Goal: Find specific page/section: Find specific page/section

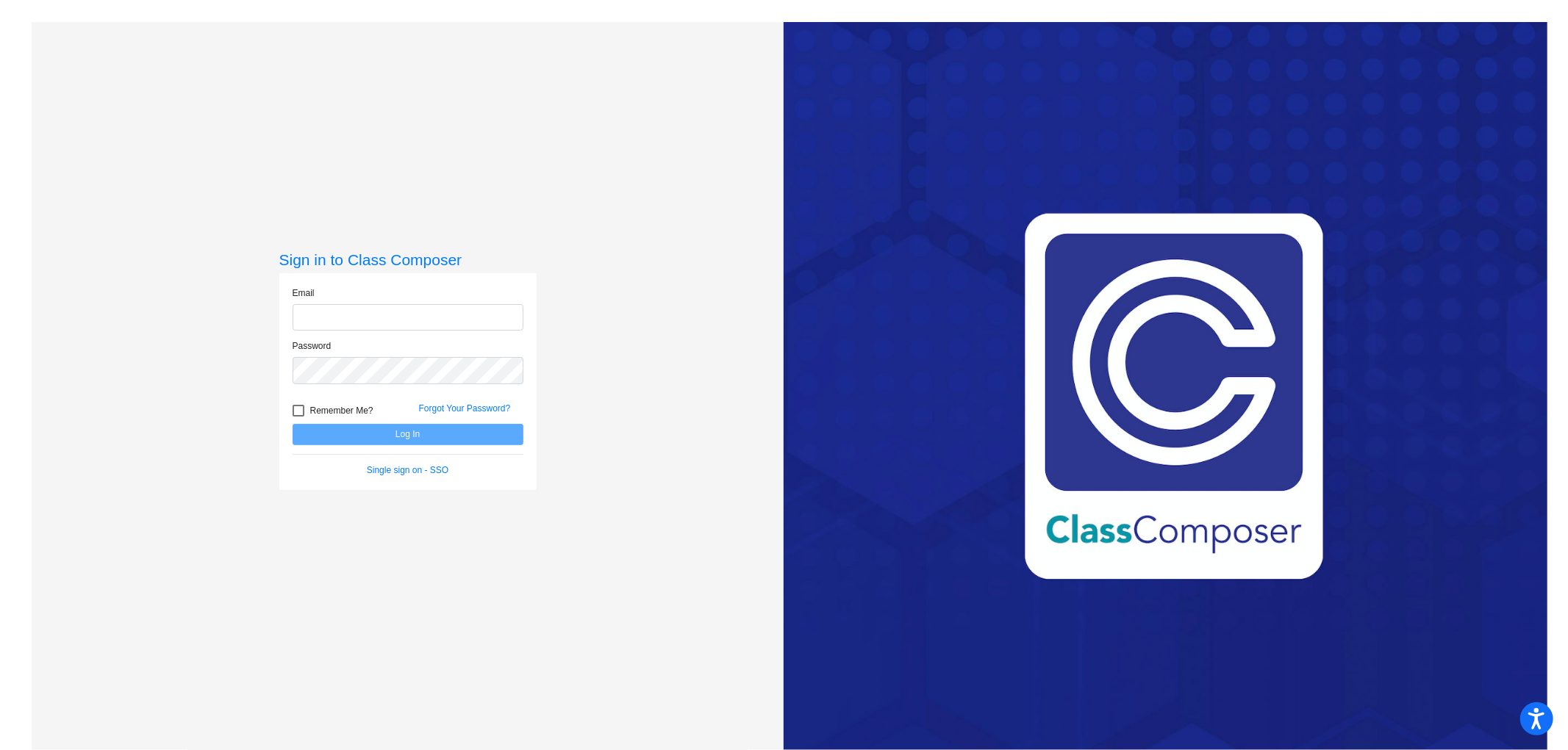
type input "[EMAIL_ADDRESS][DOMAIN_NAME]"
click at [402, 433] on button "Log In" at bounding box center [408, 435] width 231 height 22
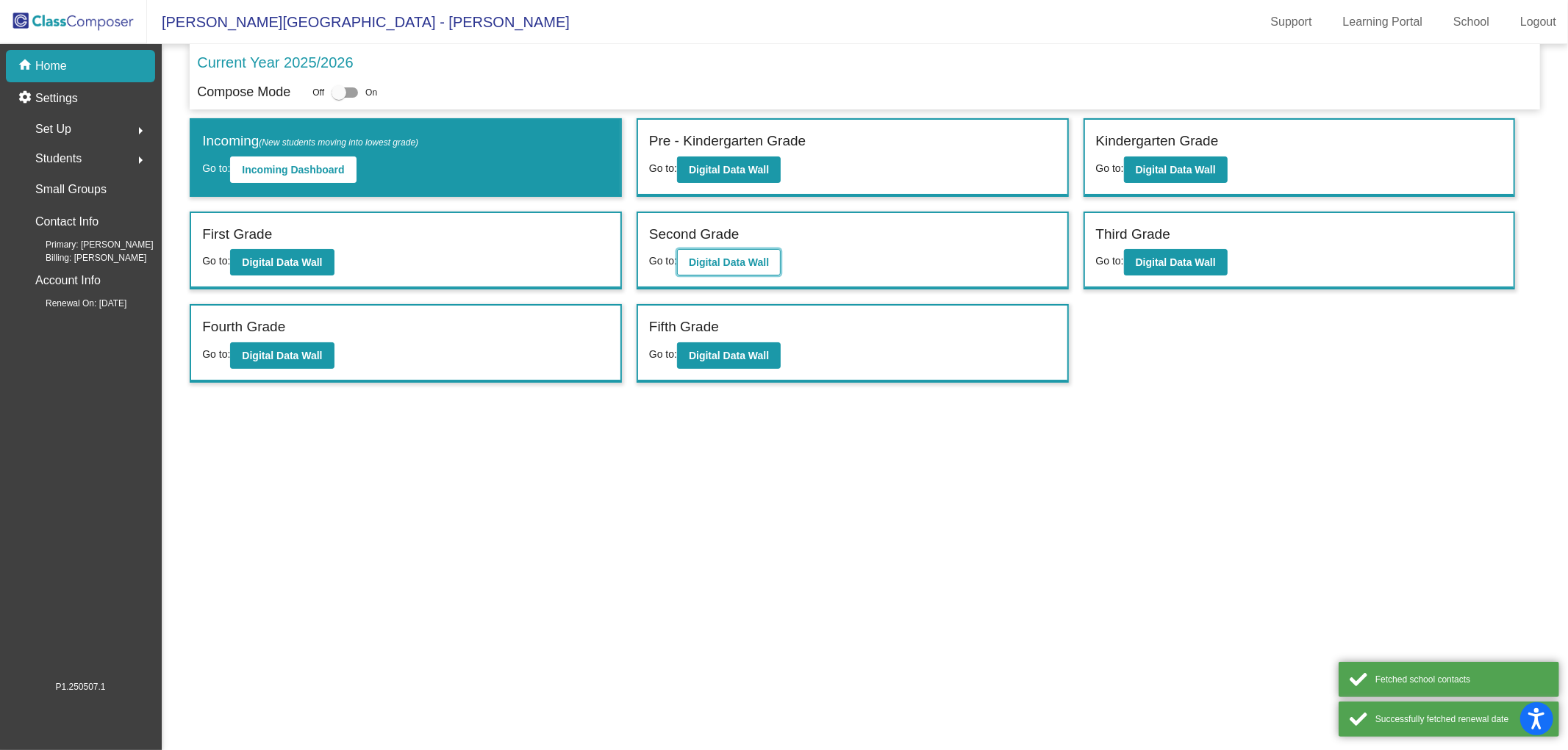
click at [754, 270] on button "Digital Data Wall" at bounding box center [729, 262] width 103 height 27
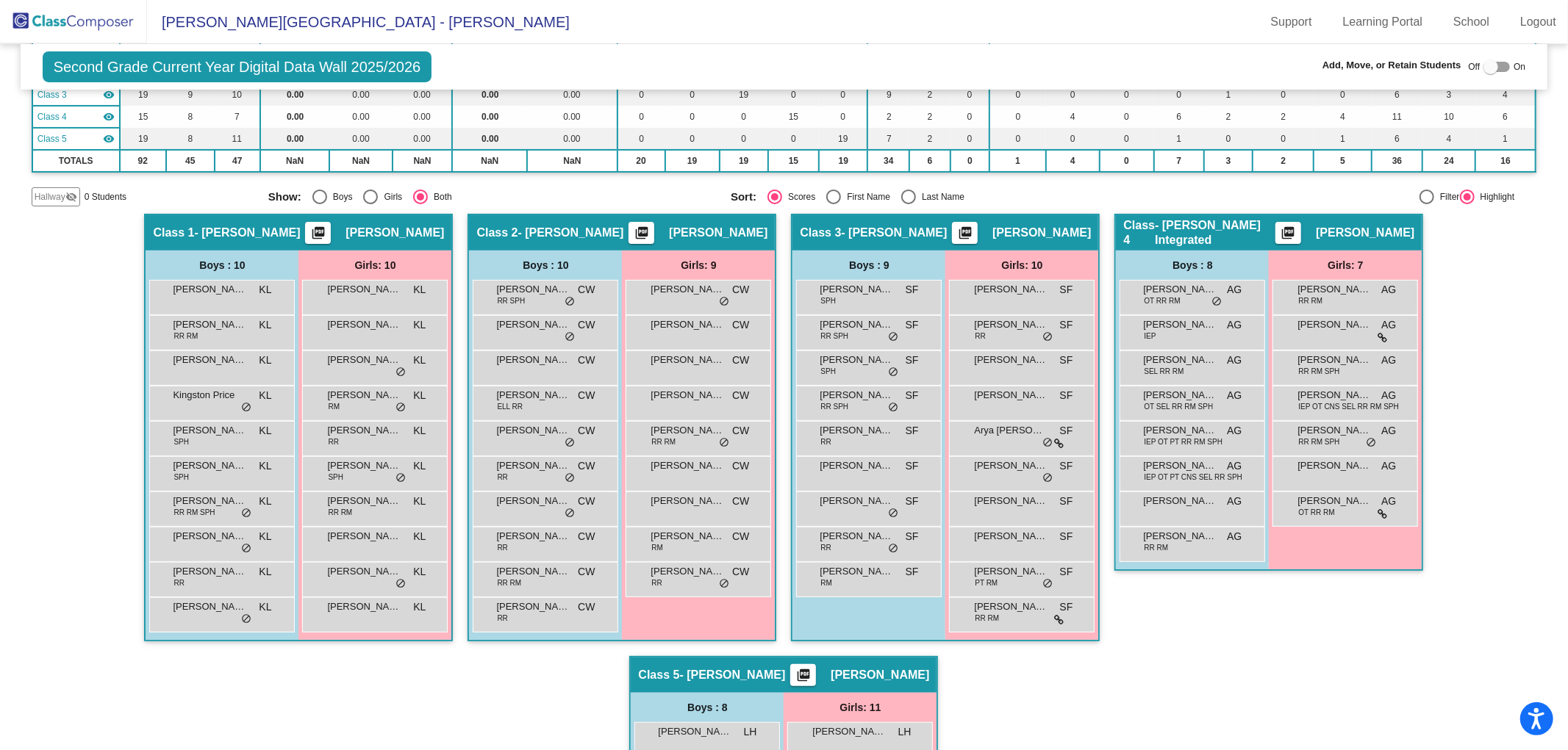
scroll to position [245, 0]
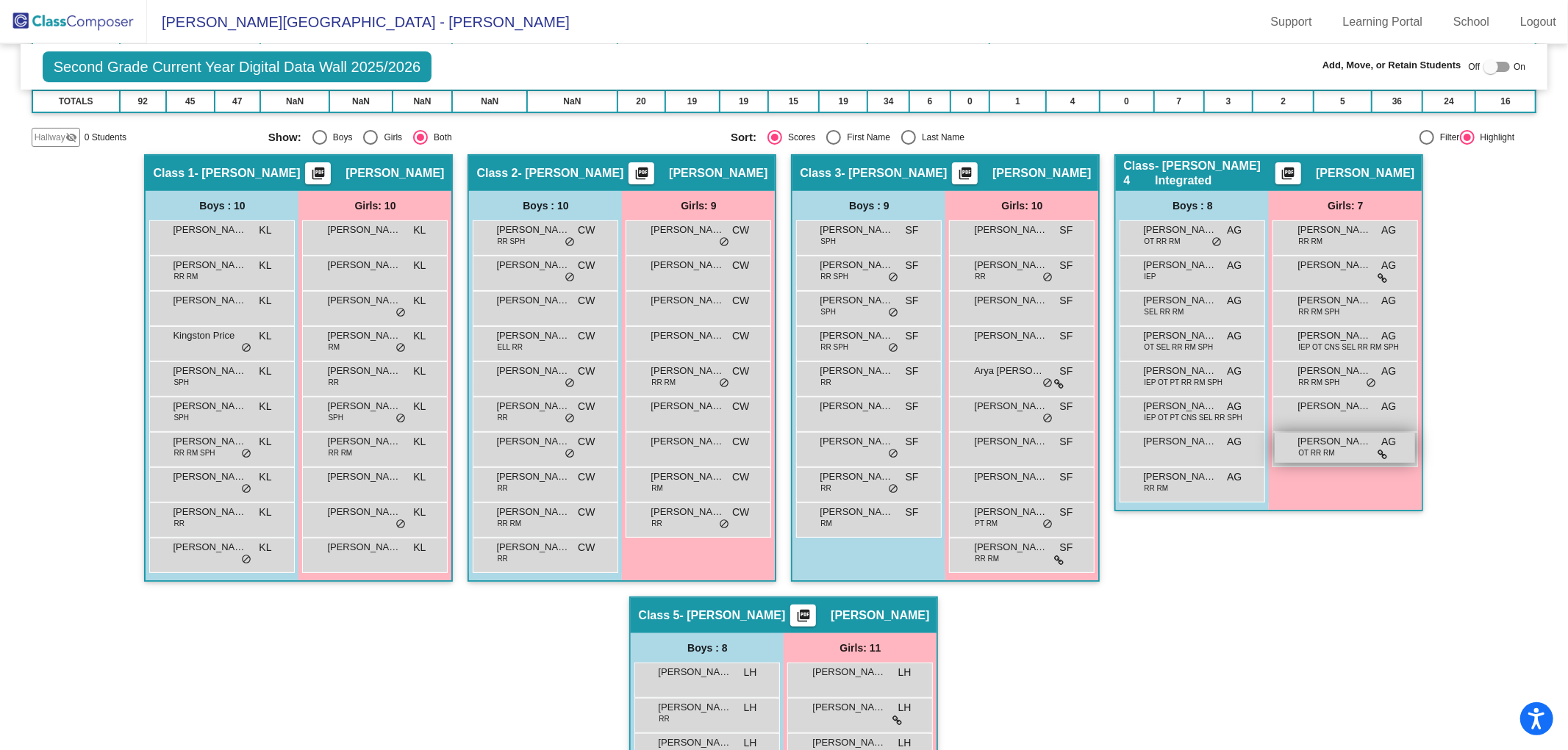
click at [1364, 445] on span "[PERSON_NAME]" at bounding box center [1334, 442] width 73 height 15
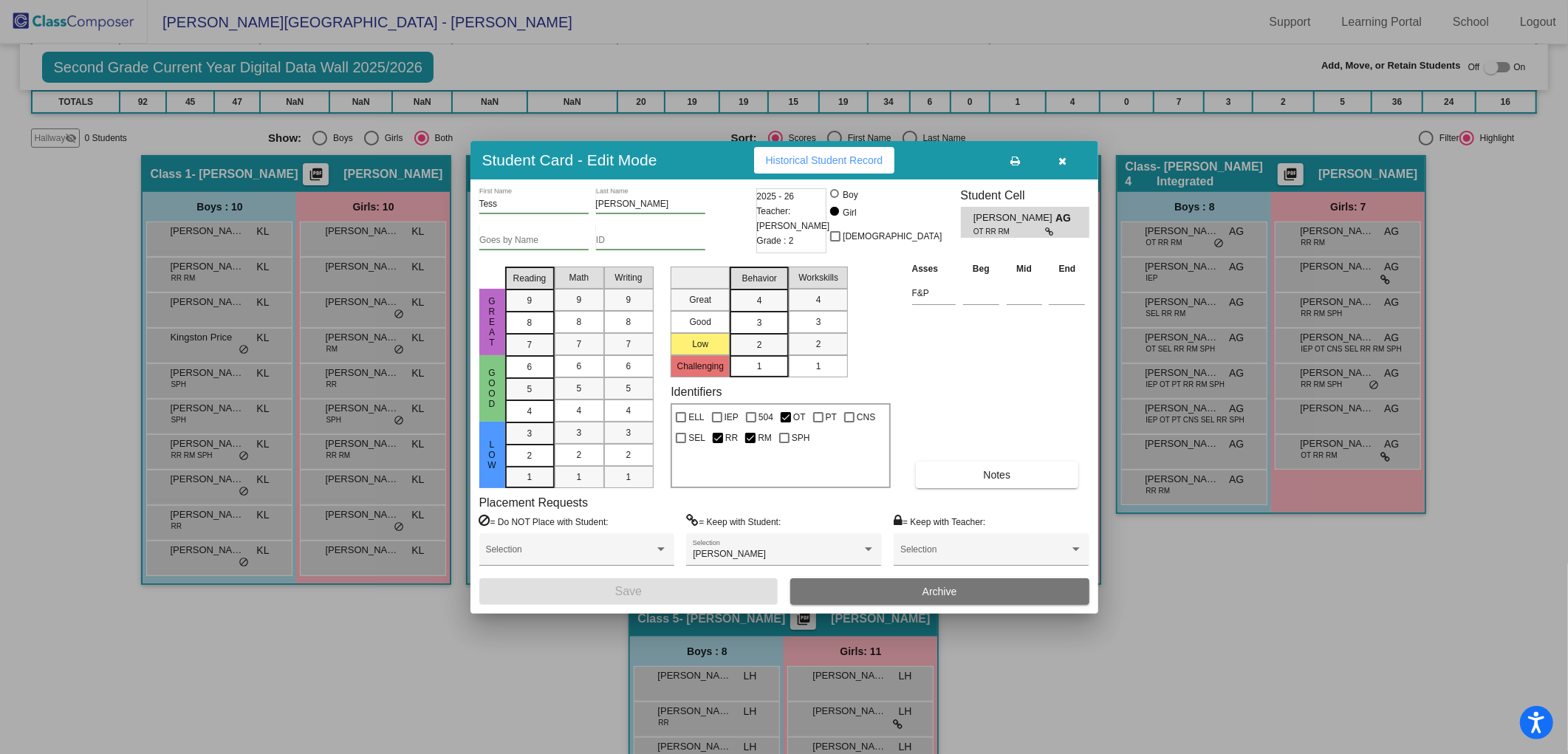
click at [1062, 156] on icon "button" at bounding box center [1063, 161] width 8 height 10
